Goal: Check status: Check status

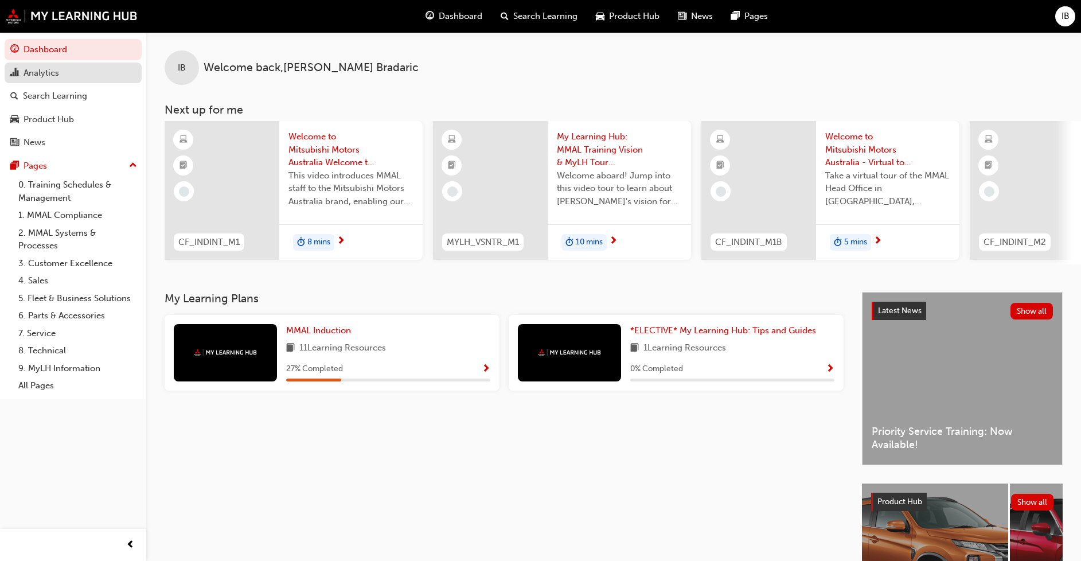
click at [21, 72] on div "Analytics" at bounding box center [73, 73] width 126 height 14
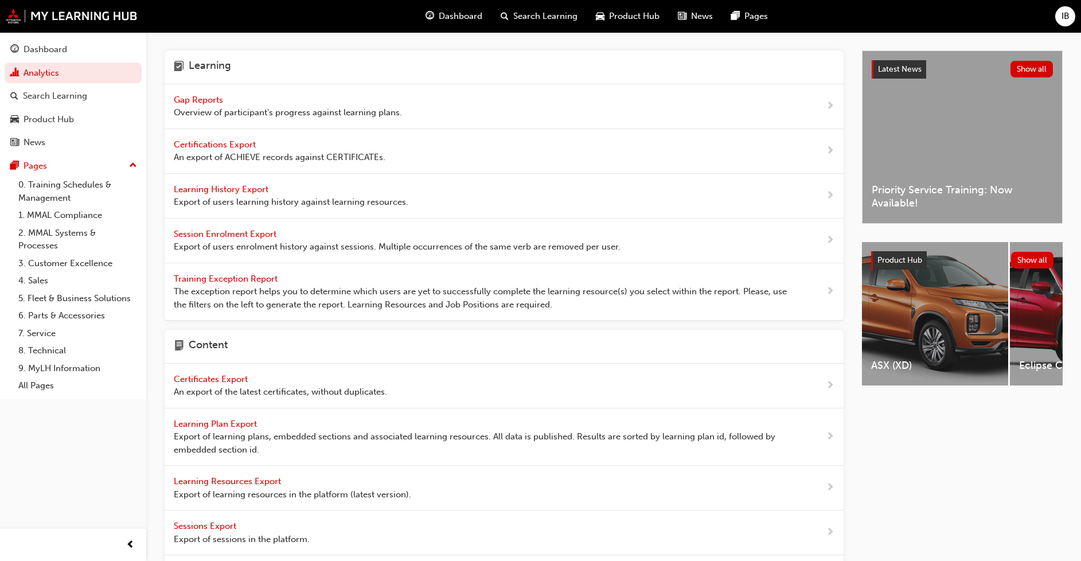
click at [194, 101] on span "Gap Reports" at bounding box center [200, 100] width 52 height 10
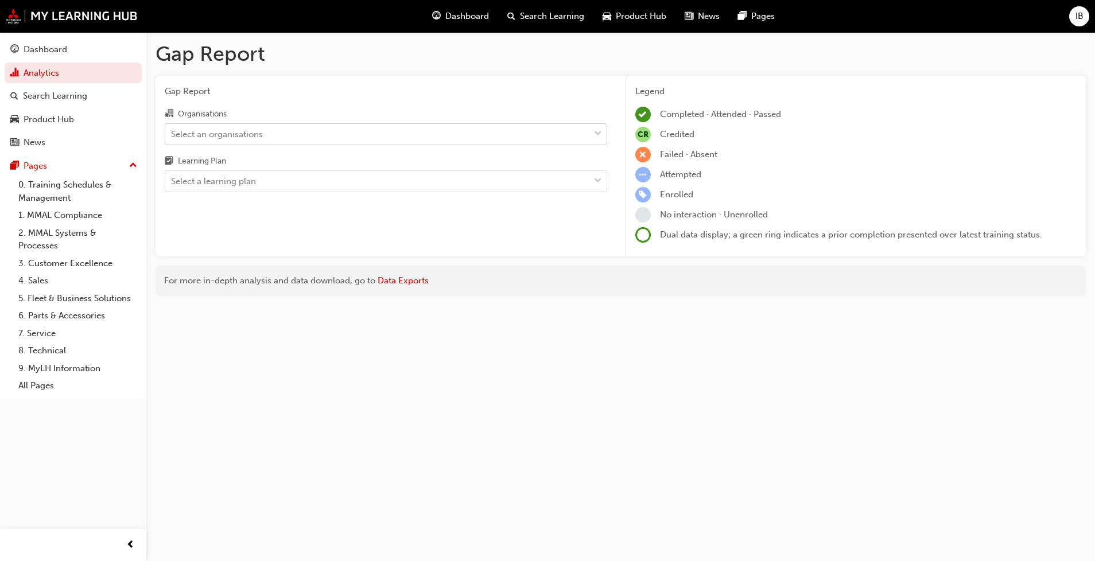
click at [250, 131] on div "Select an organisations" at bounding box center [217, 133] width 92 height 13
click at [172, 131] on input "Organisations Select an organisations" at bounding box center [171, 134] width 1 height 10
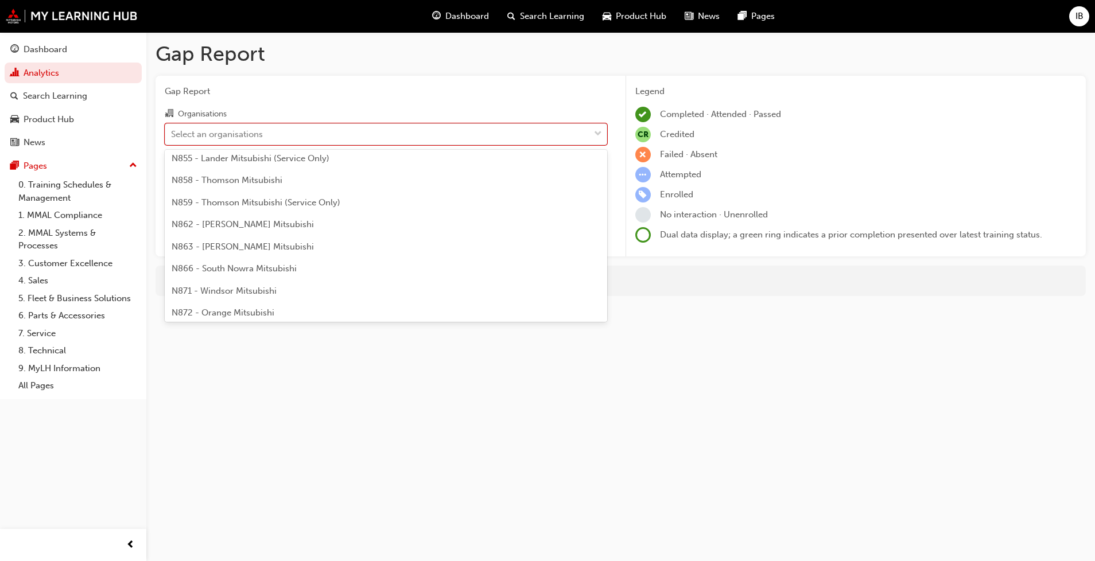
scroll to position [947, 0]
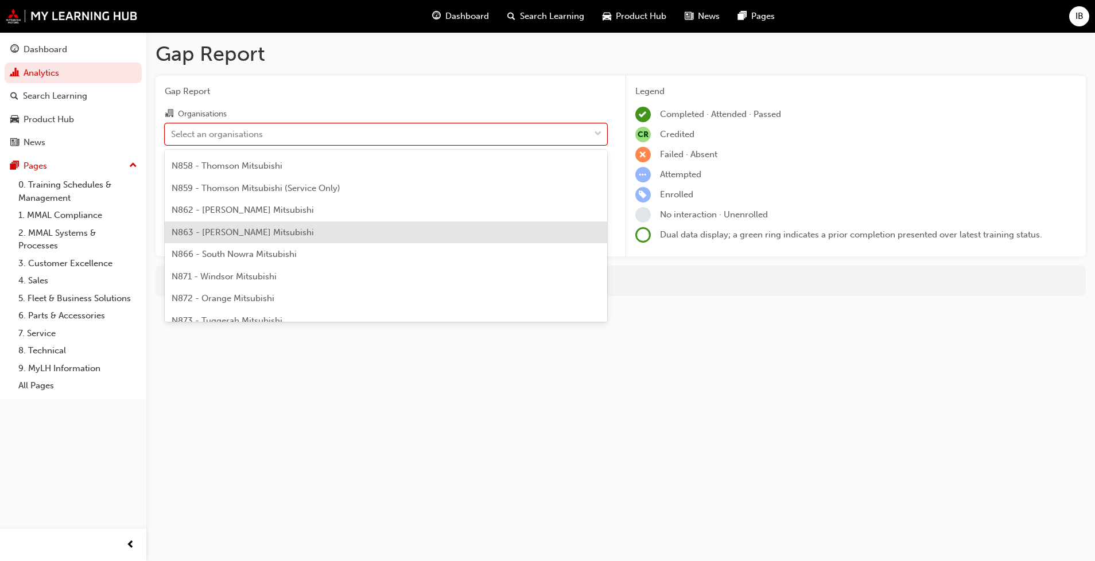
click at [380, 231] on div "N863 - [PERSON_NAME] Mitsubishi" at bounding box center [386, 232] width 442 height 22
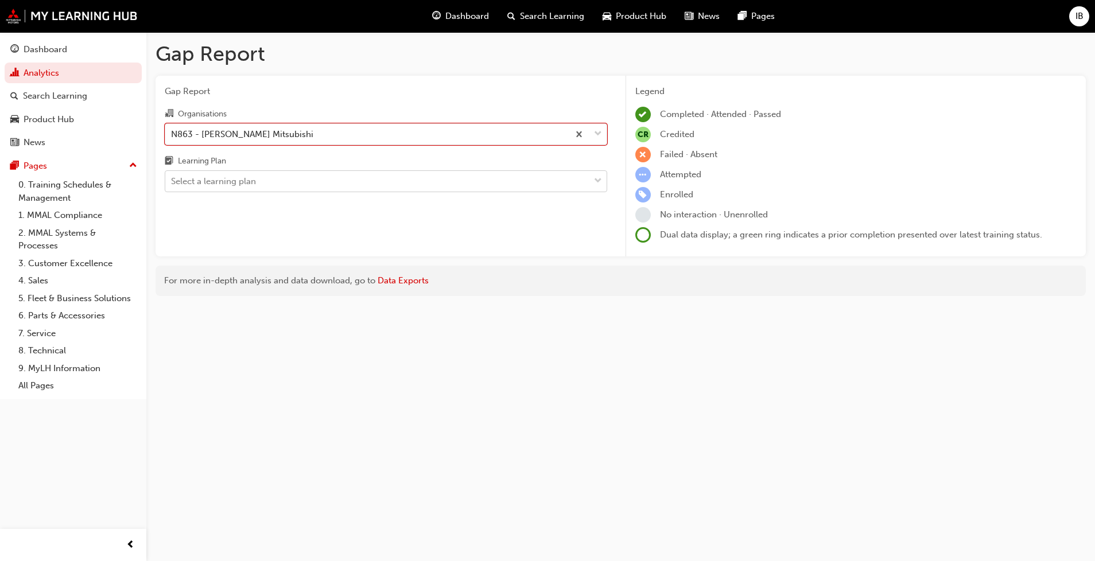
click at [366, 179] on div "Select a learning plan" at bounding box center [377, 182] width 424 height 20
click at [172, 179] on input "Learning Plan Select a learning plan" at bounding box center [171, 181] width 1 height 10
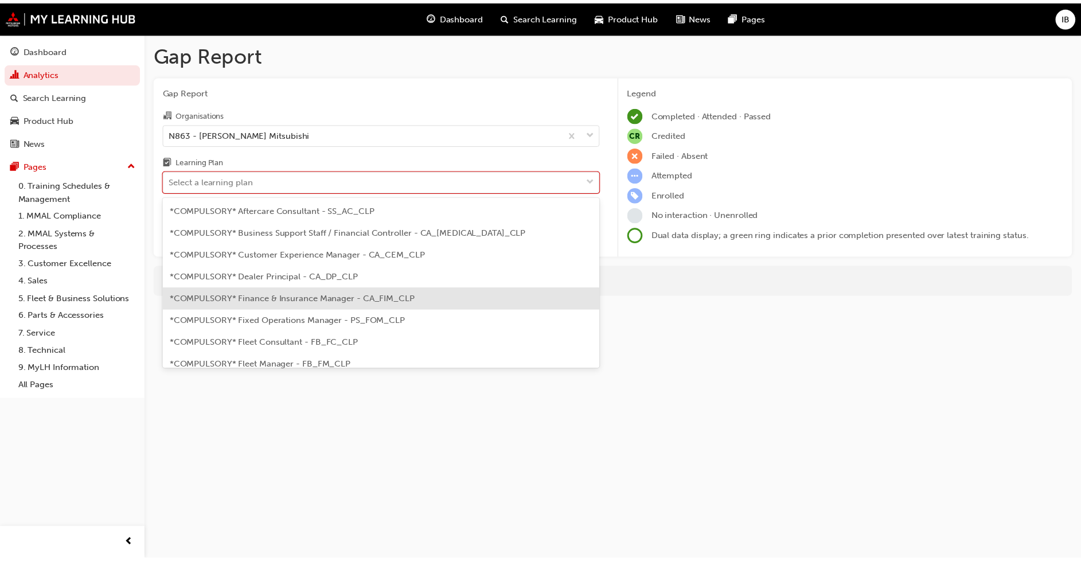
scroll to position [86, 0]
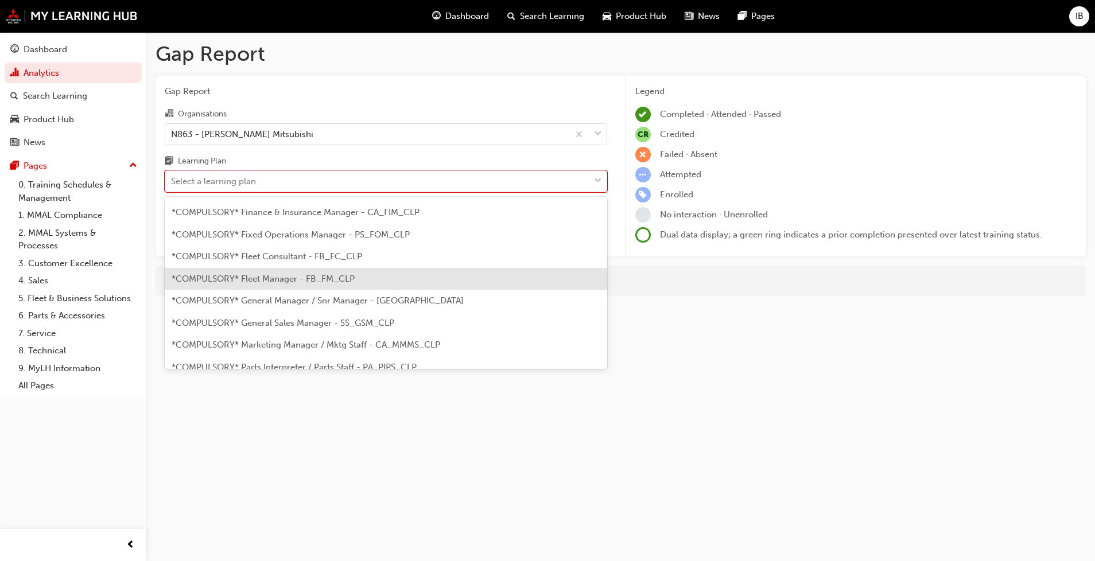
click at [296, 278] on span "*COMPULSORY* Fleet Manager - FB_FM_CLP" at bounding box center [263, 279] width 183 height 10
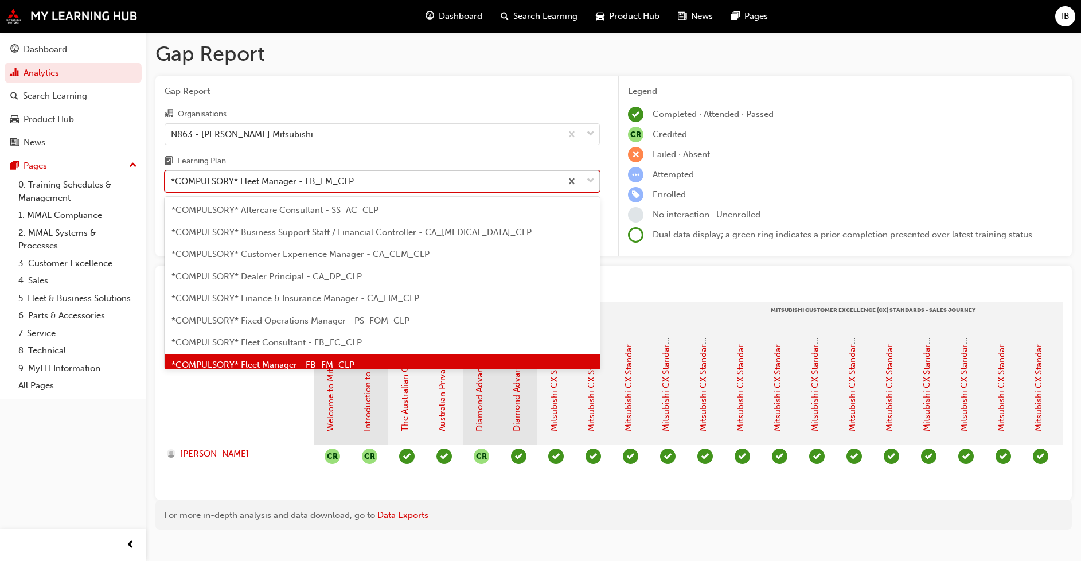
click at [586, 177] on div at bounding box center [581, 181] width 38 height 21
click at [172, 177] on input "Learning Plan option *COMPULSORY* Fleet Manager - FB_FM_CLP, selected. option *…" at bounding box center [171, 181] width 1 height 10
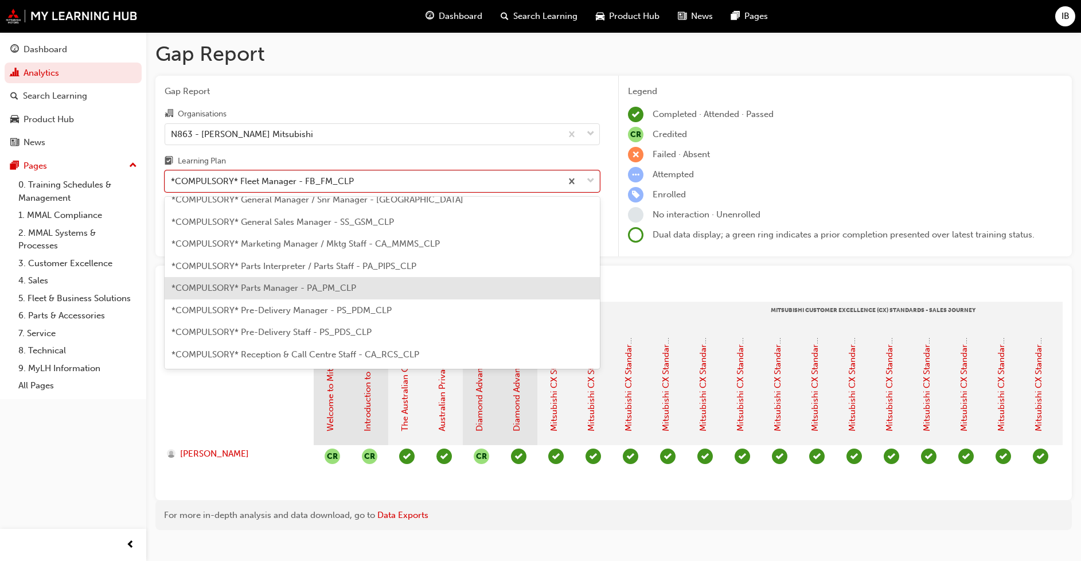
scroll to position [273, 0]
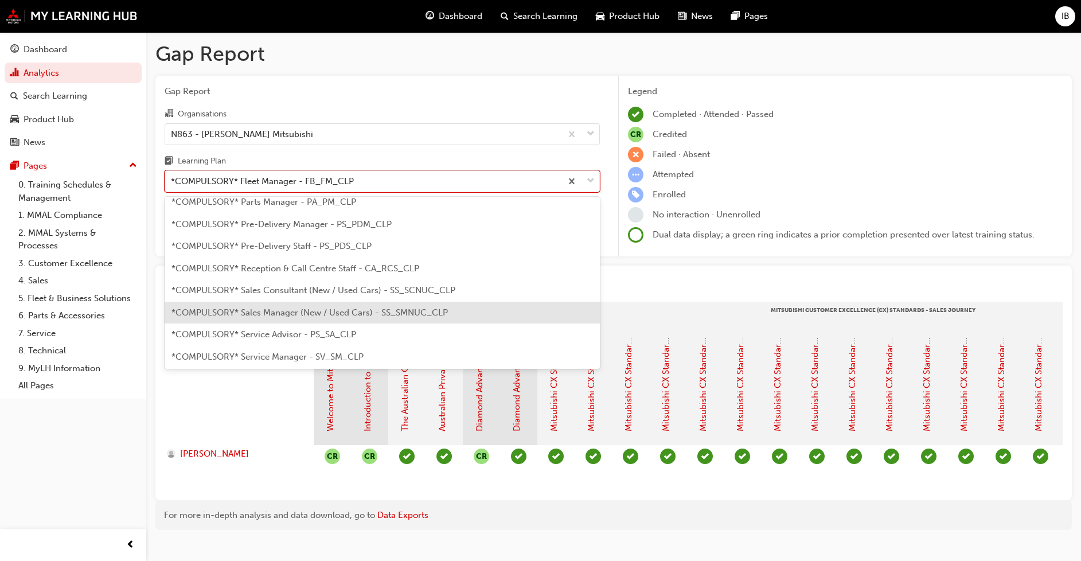
click at [466, 308] on div "*COMPULSORY* Sales Manager (New / Used Cars) - SS_SMNUC_CLP" at bounding box center [382, 313] width 435 height 22
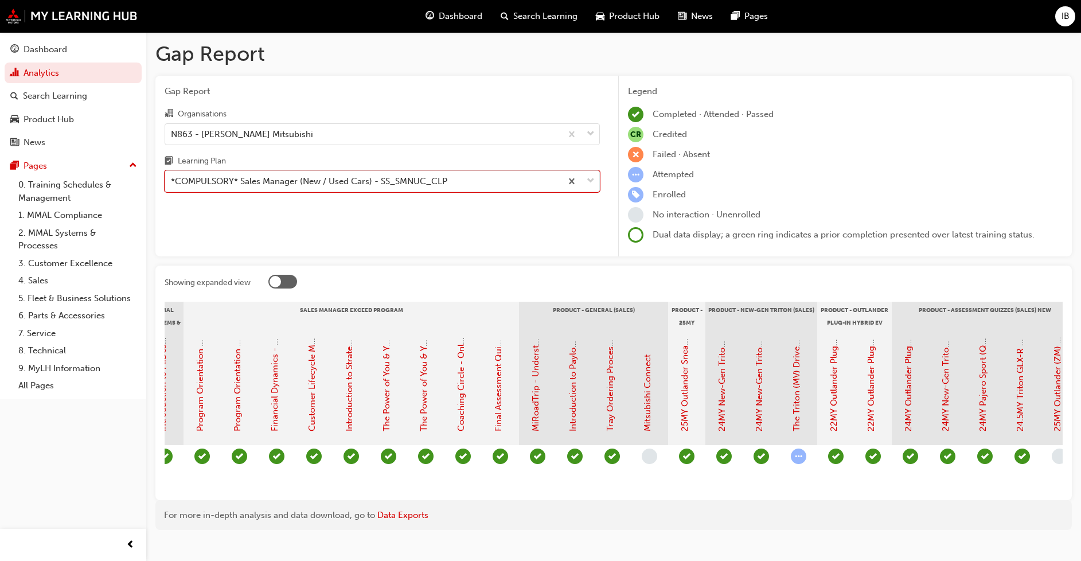
scroll to position [0, 1637]
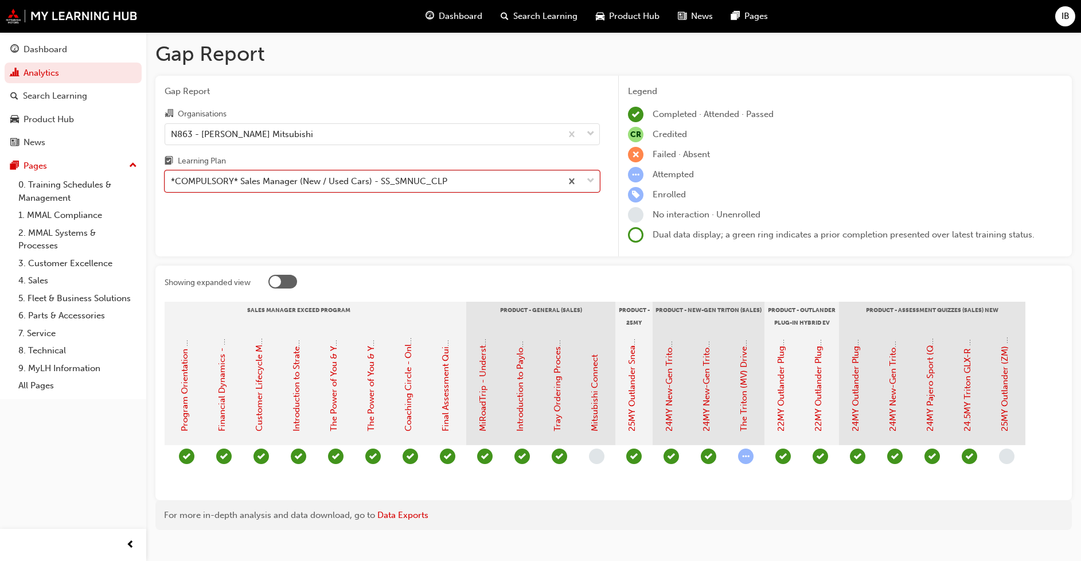
click at [747, 460] on span "learningRecordVerb_ATTEMPT-icon" at bounding box center [745, 456] width 15 height 15
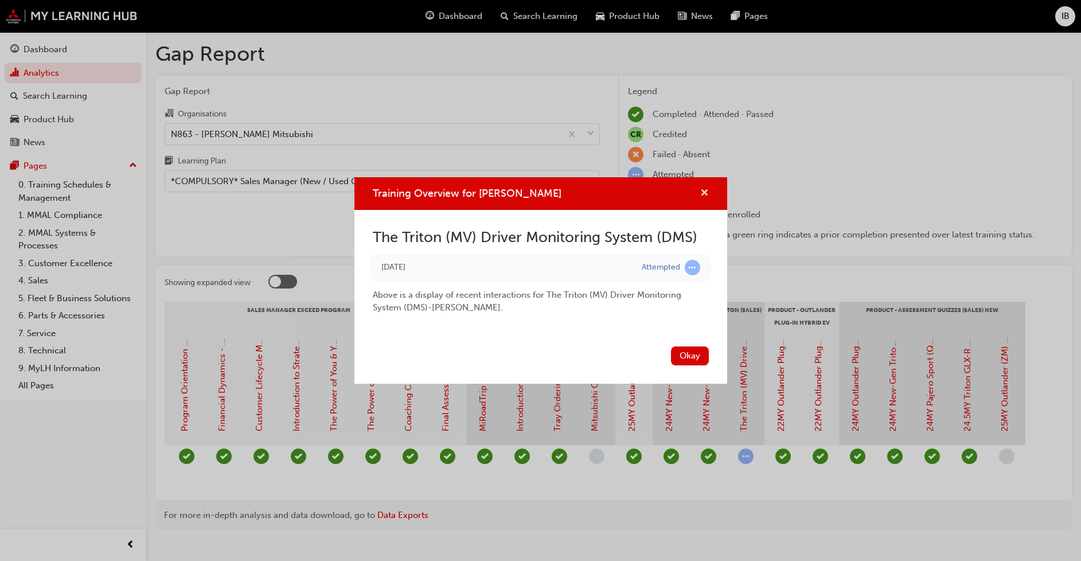
click at [703, 196] on span "cross-icon" at bounding box center [704, 194] width 9 height 10
